Goal: Check status: Check status

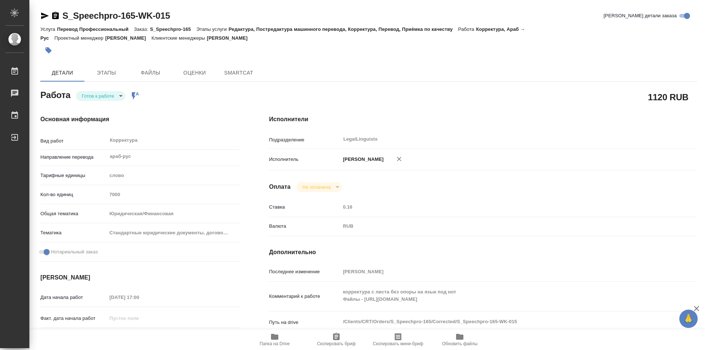
type textarea "x"
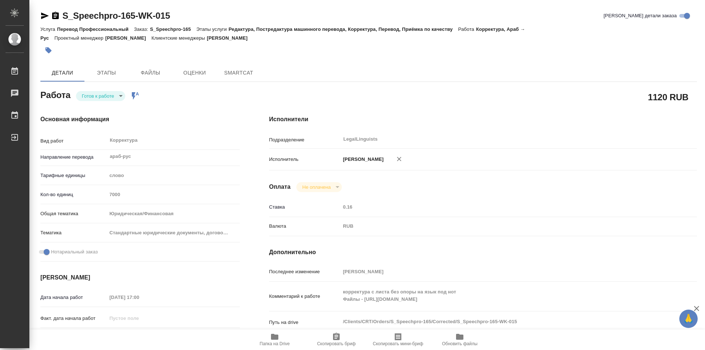
type textarea "x"
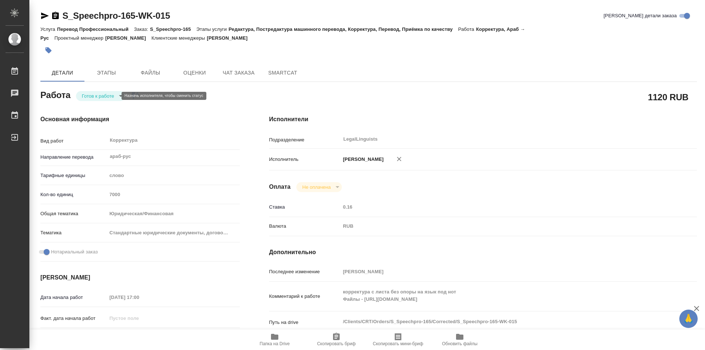
type textarea "x"
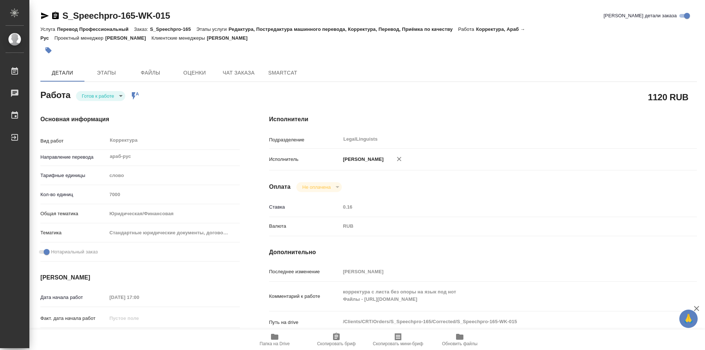
click at [118, 95] on body "🙏 .cls-1 fill:#fff; AWATERA Kozinets [PERSON_NAME] Чаты График Выйти S_Speechpr…" at bounding box center [352, 175] width 705 height 350
type textarea "x"
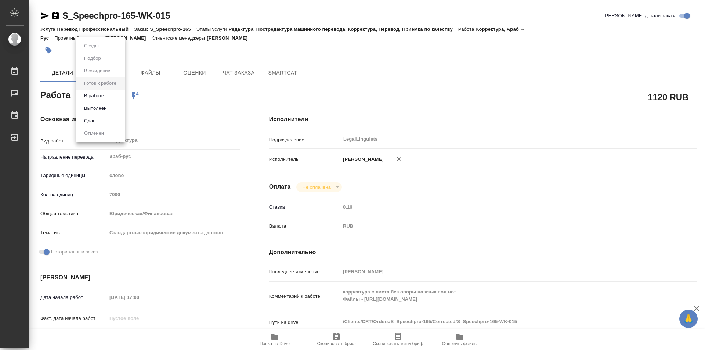
type textarea "x"
click at [102, 98] on button "В работе" at bounding box center [94, 96] width 24 height 8
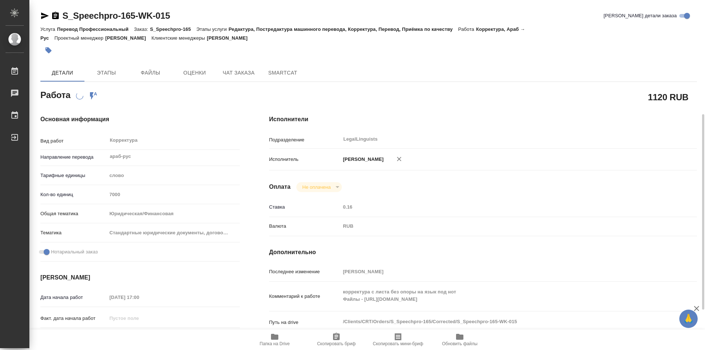
scroll to position [73, 0]
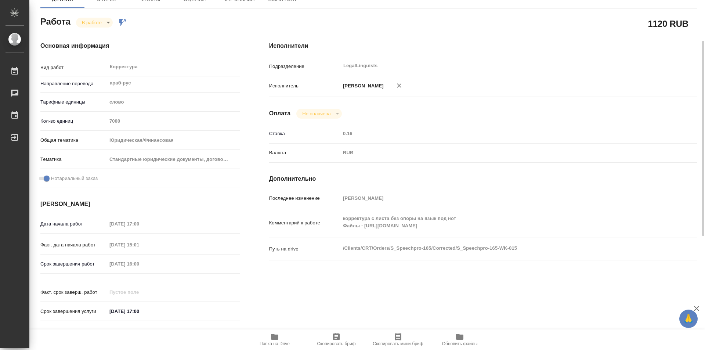
type textarea "x"
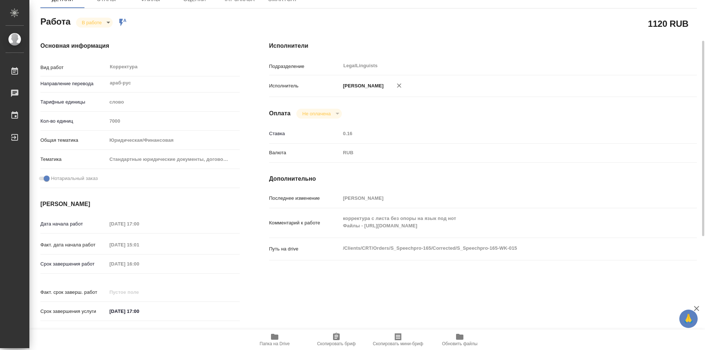
type textarea "x"
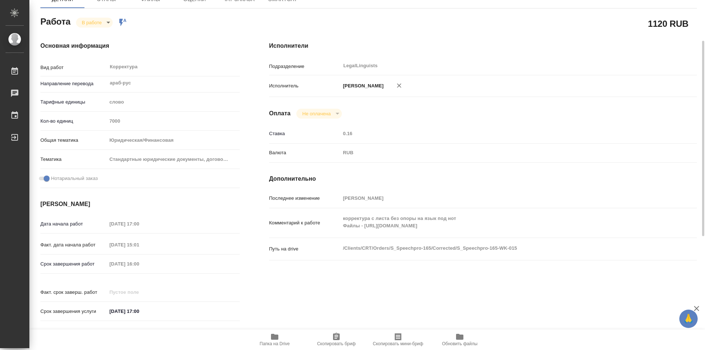
type textarea "x"
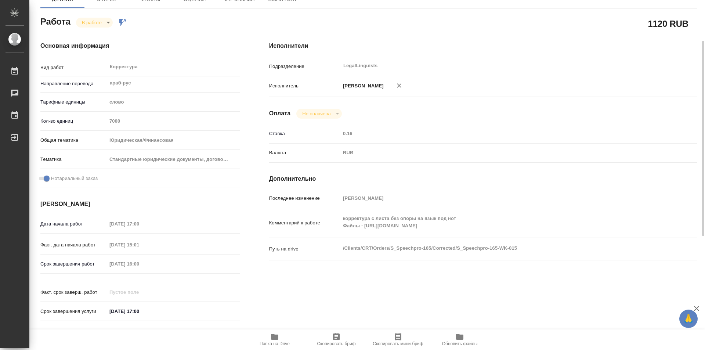
type textarea "x"
